Goal: Navigation & Orientation: Find specific page/section

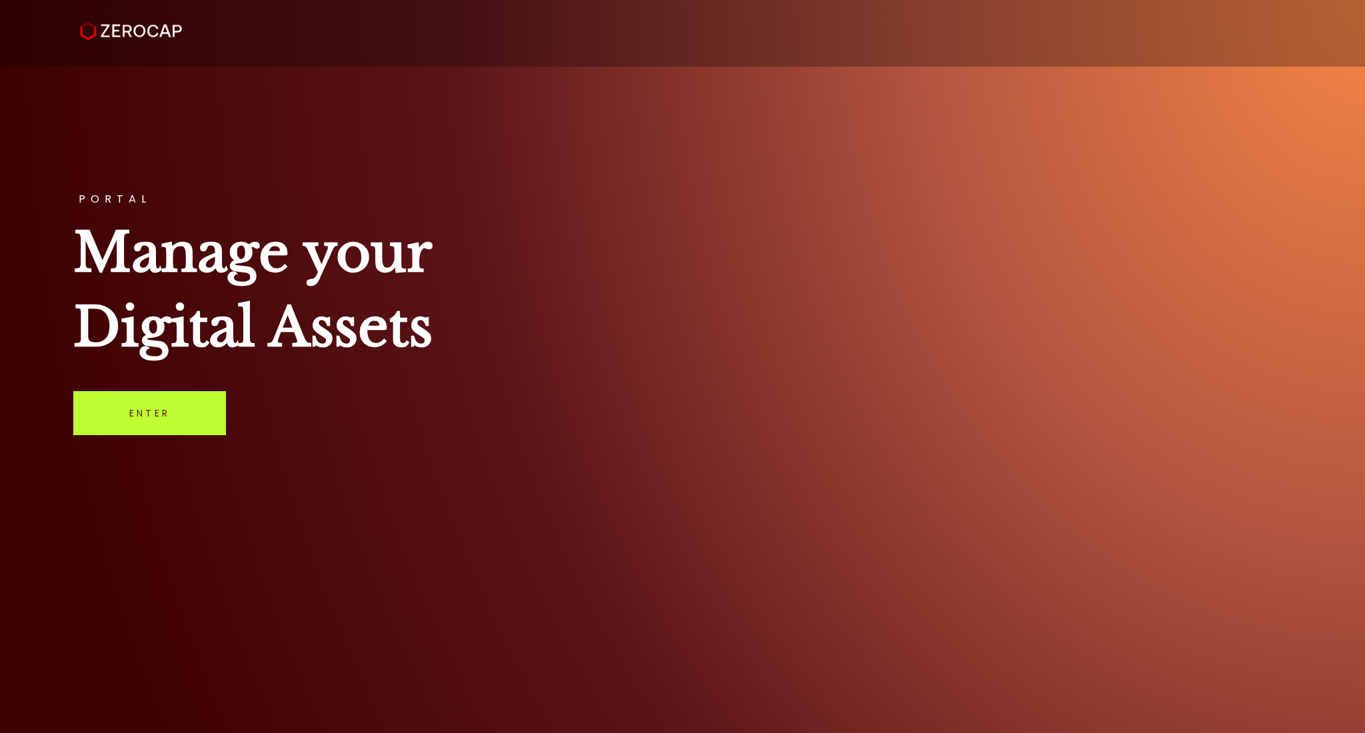
click at [153, 416] on link "Enter" at bounding box center [149, 413] width 153 height 44
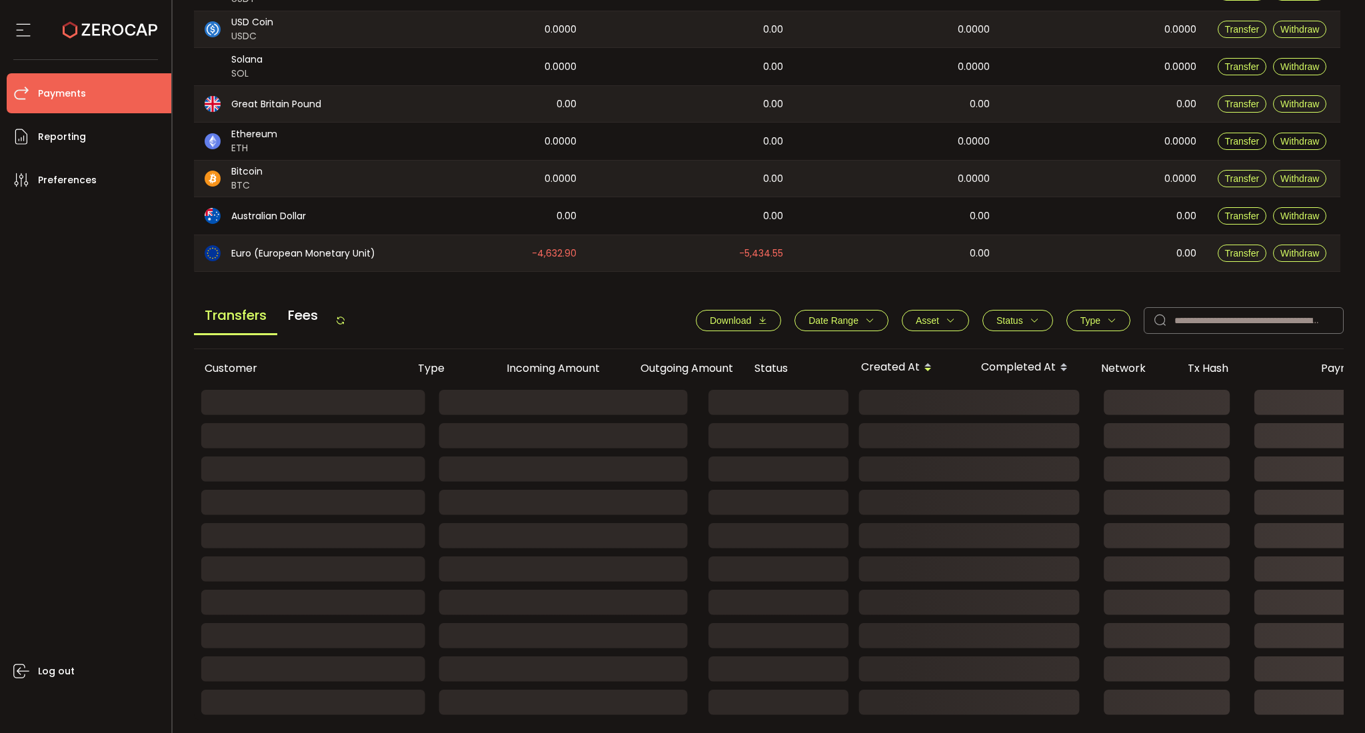
scroll to position [327, 0]
